Goal: Information Seeking & Learning: Learn about a topic

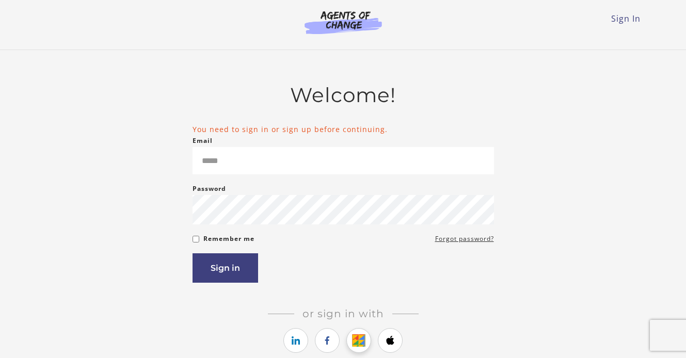
click at [361, 347] on icon "https://courses.thinkific.com/users/auth/google?ss%5Breferral%5D=&ss%5Buser_ret…" at bounding box center [358, 340] width 13 height 12
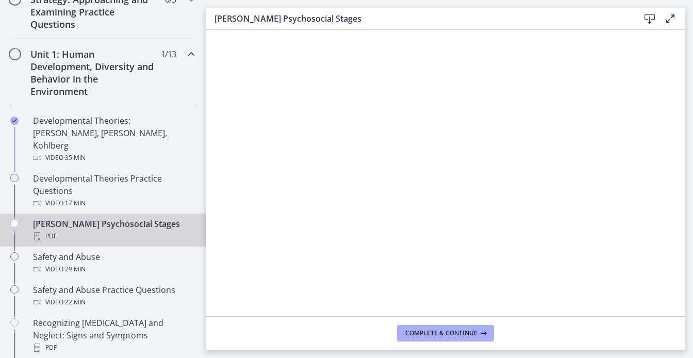
scroll to position [264, 0]
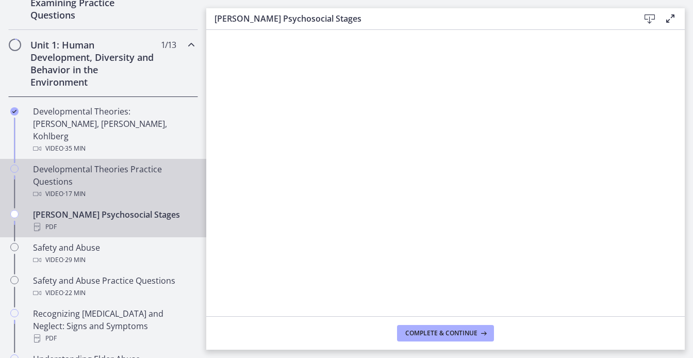
click at [110, 163] on div "Developmental Theories Practice Questions Video · 17 min" at bounding box center [113, 181] width 161 height 37
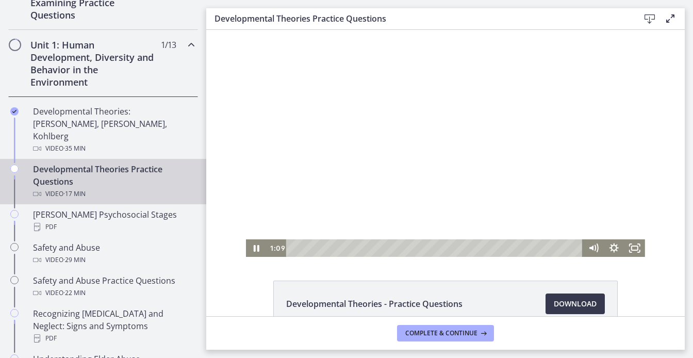
click at [455, 149] on div at bounding box center [445, 143] width 399 height 227
click at [343, 193] on div at bounding box center [445, 143] width 399 height 227
click at [408, 134] on div at bounding box center [445, 143] width 399 height 227
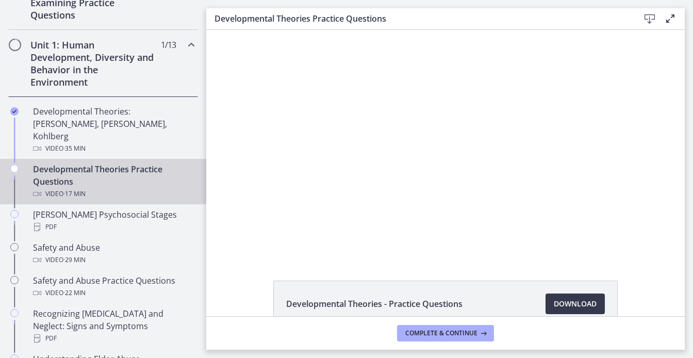
click at [408, 134] on div at bounding box center [445, 143] width 399 height 227
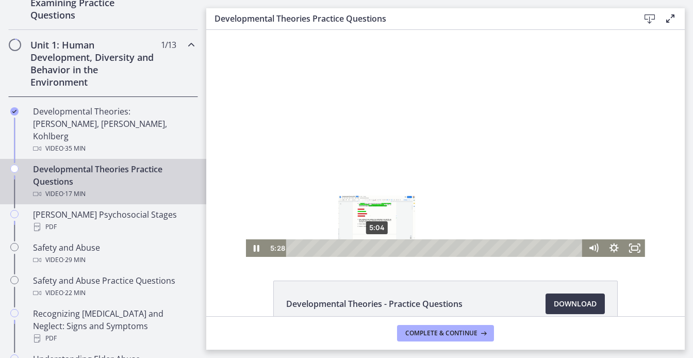
click at [373, 248] on div "5:04" at bounding box center [436, 248] width 284 height 18
click at [378, 183] on div at bounding box center [445, 143] width 399 height 227
